Goal: Task Accomplishment & Management: Use online tool/utility

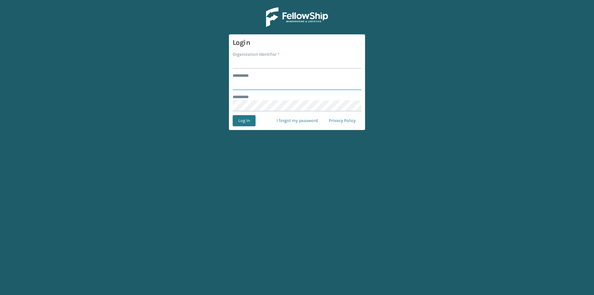
type input "******"
click at [259, 58] on input "Organization Identifier *" at bounding box center [297, 63] width 129 height 11
type input "[PERSON_NAME]"
click at [246, 122] on button "Log In" at bounding box center [244, 120] width 23 height 11
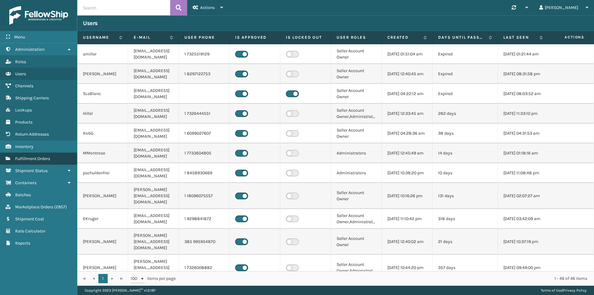
click at [48, 157] on span "Fulfillment Orders" at bounding box center [32, 158] width 35 height 5
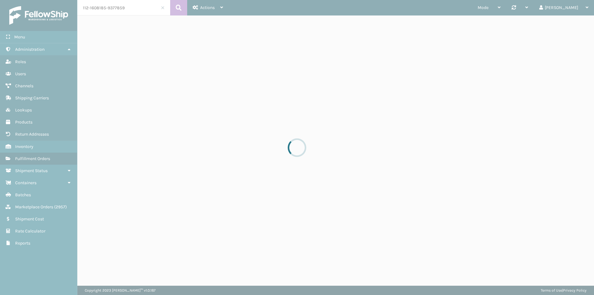
click at [121, 14] on input "112-1608185-9377859" at bounding box center [123, 7] width 93 height 15
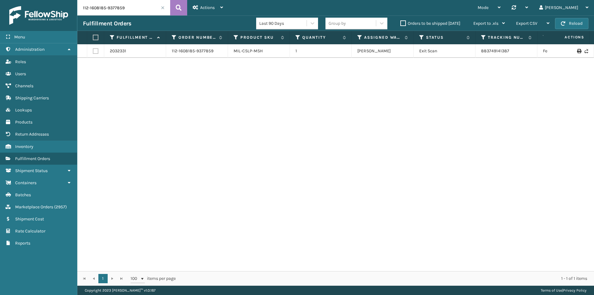
click at [126, 11] on input "112-1608185-9377859" at bounding box center [123, 7] width 93 height 15
paste input "3-5836968-102342"
click at [173, 7] on button at bounding box center [178, 7] width 17 height 15
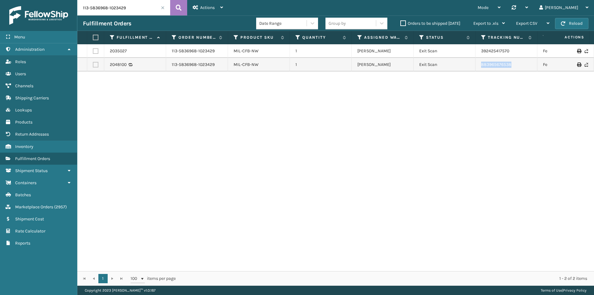
drag, startPoint x: 535, startPoint y: 69, endPoint x: 480, endPoint y: 69, distance: 55.0
click at [480, 69] on td "883965676538" at bounding box center [506, 65] width 62 height 14
copy link "883965676538"
click at [113, 5] on input "113-5836968-1023429" at bounding box center [123, 7] width 93 height 15
paste input "1-2826456-6321851"
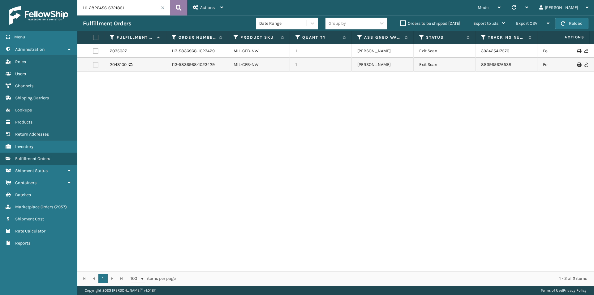
click at [180, 5] on icon at bounding box center [179, 7] width 6 height 9
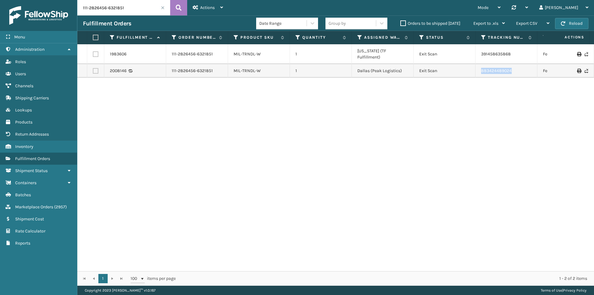
drag, startPoint x: 524, startPoint y: 68, endPoint x: 470, endPoint y: 68, distance: 54.1
click at [470, 68] on tr "2008146 111-2826456-6321851 MIL-TRNDL-W 1 Dallas (Peak Logistics) Exit Scan 883…" at bounding box center [423, 71] width 692 height 14
copy tr "883424489024"
click at [104, 4] on input "111-2826456-6321851" at bounding box center [123, 7] width 93 height 15
paste input "3-0496117-0637803"
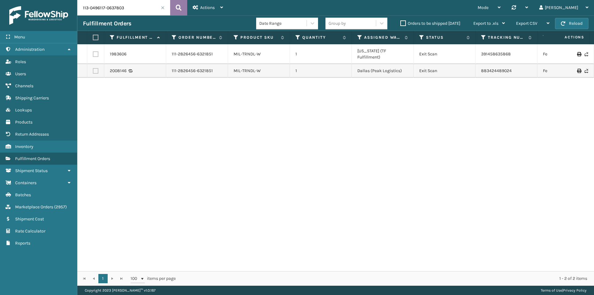
click at [173, 6] on button at bounding box center [178, 7] width 17 height 15
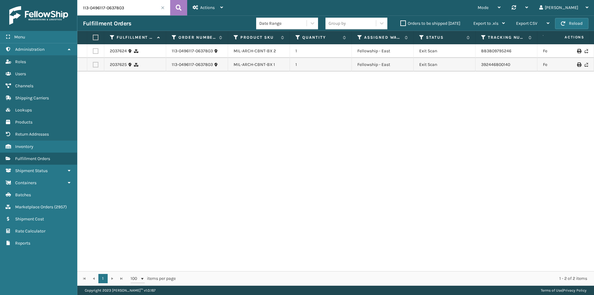
click at [115, 7] on input "113-0496117-0637803" at bounding box center [123, 7] width 93 height 15
paste input "1-9199728-1909068"
type input "111-9199728-1909068"
click at [172, 6] on button at bounding box center [178, 7] width 17 height 15
